Goal: Task Accomplishment & Management: Complete application form

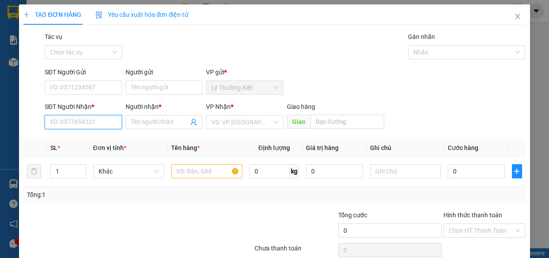
click at [83, 128] on input "SĐT Người Nhận *" at bounding box center [83, 122] width 77 height 14
click at [107, 125] on input "0918508885" at bounding box center [83, 122] width 77 height 14
click at [106, 125] on input "0918508885" at bounding box center [83, 122] width 77 height 14
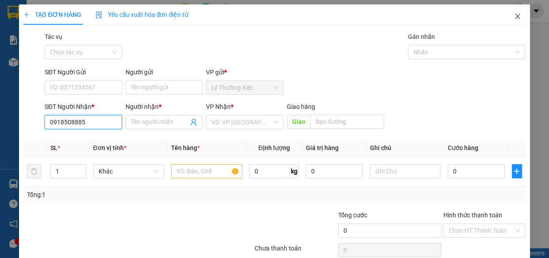
type input "0918508885"
click at [514, 18] on icon "close" at bounding box center [517, 16] width 7 height 7
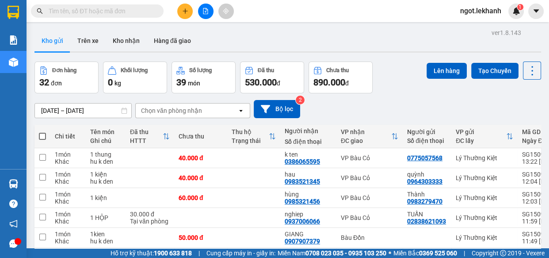
click at [106, 10] on input "text" at bounding box center [101, 11] width 104 height 10
click at [108, 12] on input "text" at bounding box center [101, 11] width 104 height 10
type input "2"
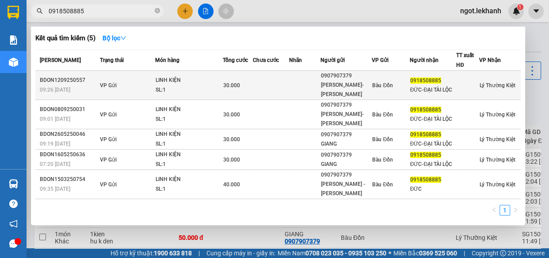
type input "0918508885"
click at [78, 91] on div "09:26 [DATE]" at bounding box center [68, 90] width 57 height 10
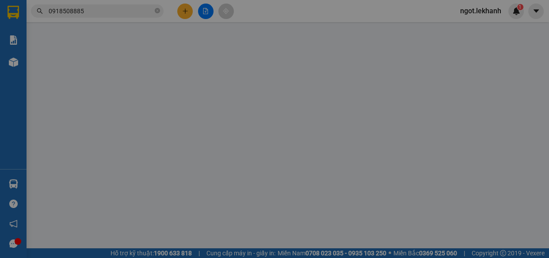
type input "0907907379"
type input "[PERSON_NAME]- [PERSON_NAME]"
type input "0918508885"
type input "ĐỨC-ĐẠI TÀI LỘC"
type input "30.000"
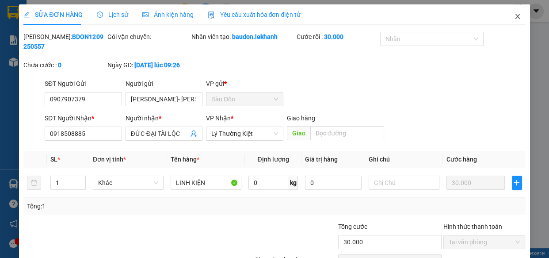
click at [514, 17] on icon "close" at bounding box center [517, 16] width 7 height 7
